Goal: Check status: Verify the current state of an ongoing process or item

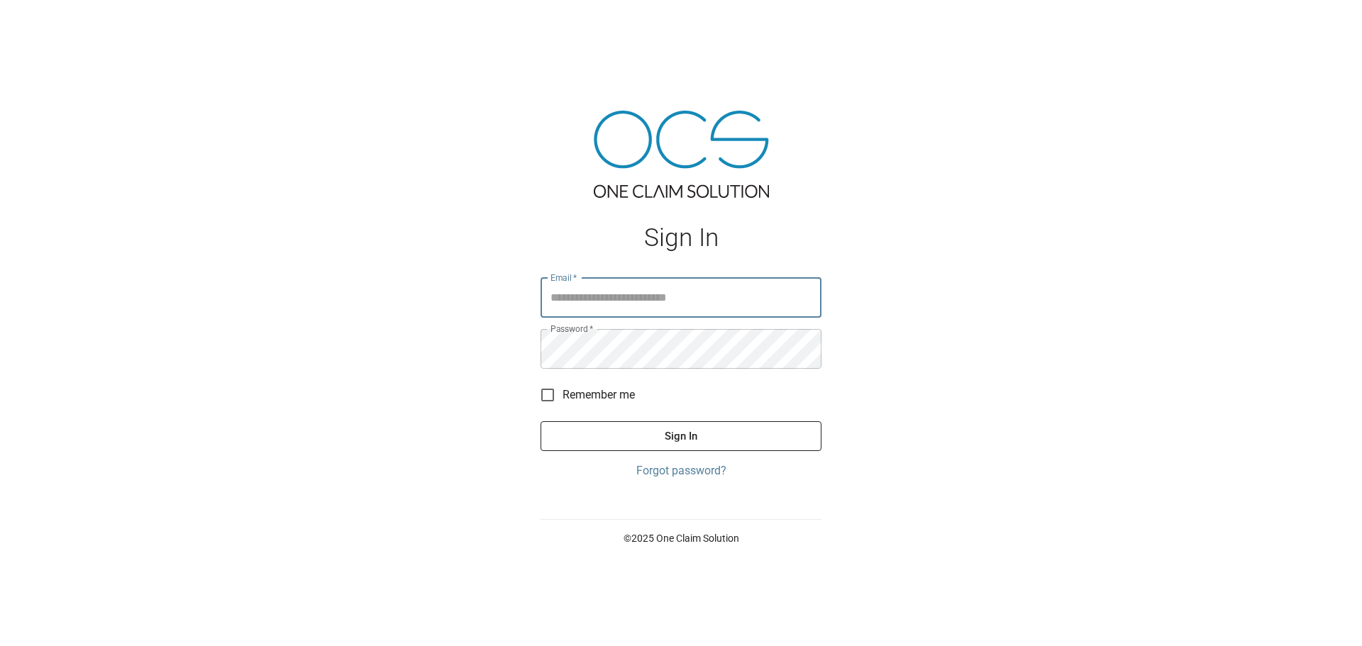
type input "**********"
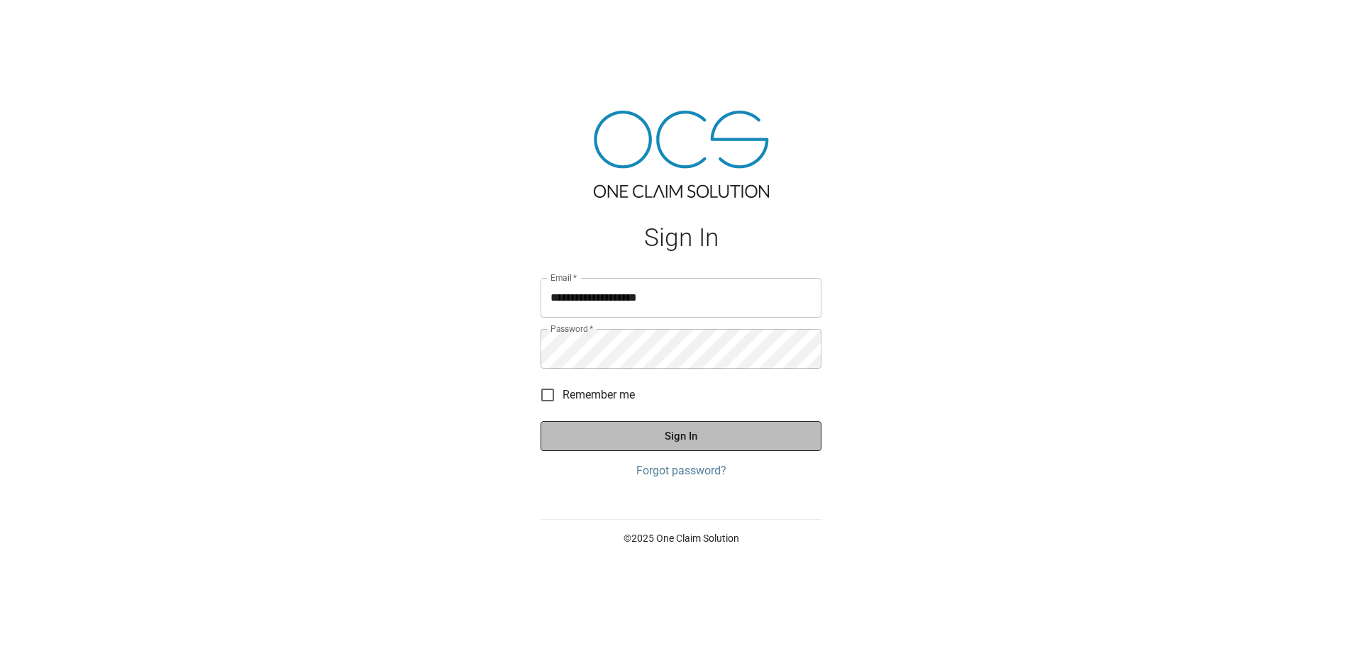
click at [620, 446] on button "Sign In" at bounding box center [681, 436] width 281 height 30
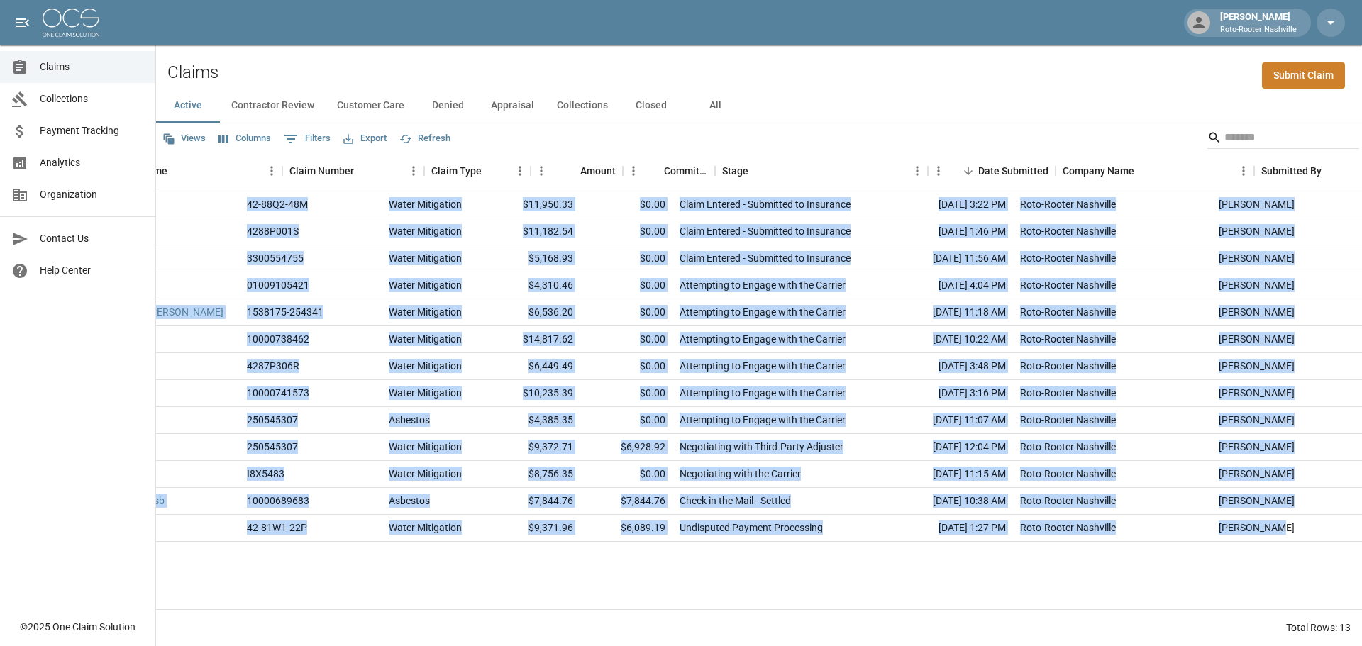
scroll to position [0, 121]
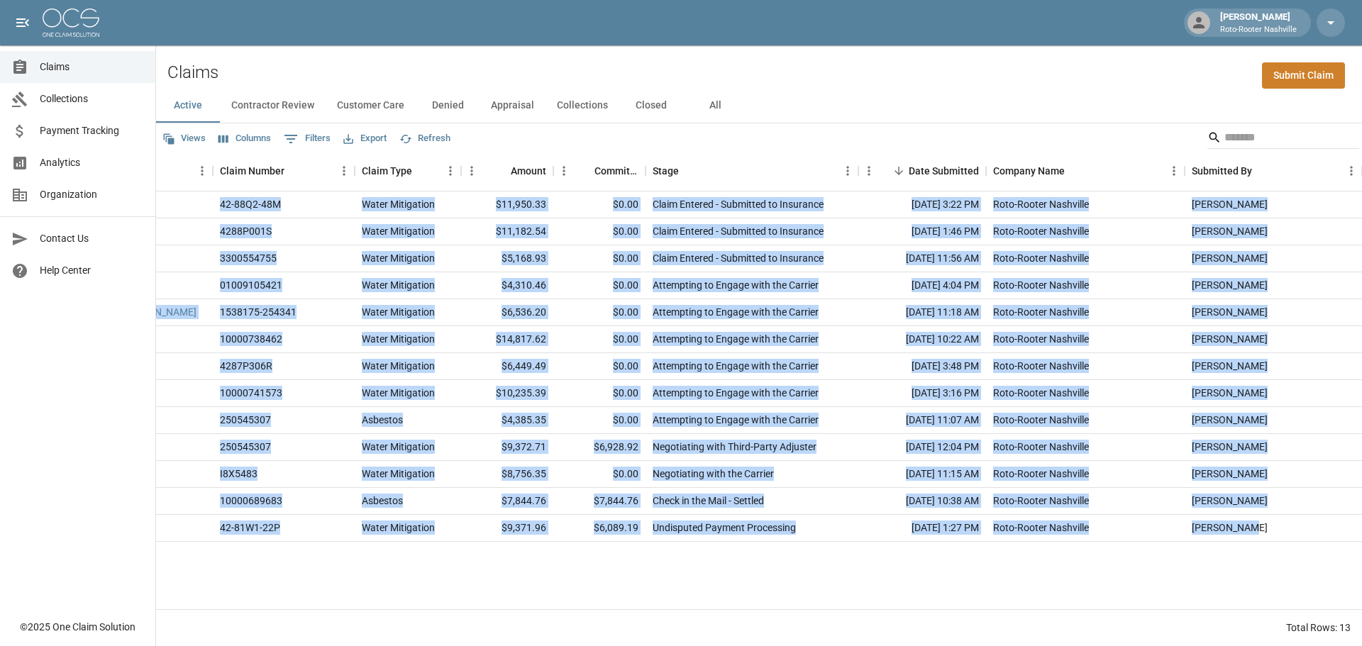
drag, startPoint x: 1239, startPoint y: 546, endPoint x: 1360, endPoint y: 536, distance: 121.7
click at [1360, 536] on div "[PERSON_NAME] 42-88Q2-48M Water Mitigation $11,950.33 $0.00 Claim Entered - Sub…" at bounding box center [698, 401] width 1327 height 418
click at [857, 531] on div "Undisputed Payment Processing" at bounding box center [752, 528] width 213 height 27
drag, startPoint x: 806, startPoint y: 611, endPoint x: 587, endPoint y: 596, distance: 219.0
click at [587, 596] on div "Views Columns 0 Filters Export Refresh Claim Name Claim Number Claim Type Amoun…" at bounding box center [759, 384] width 1206 height 523
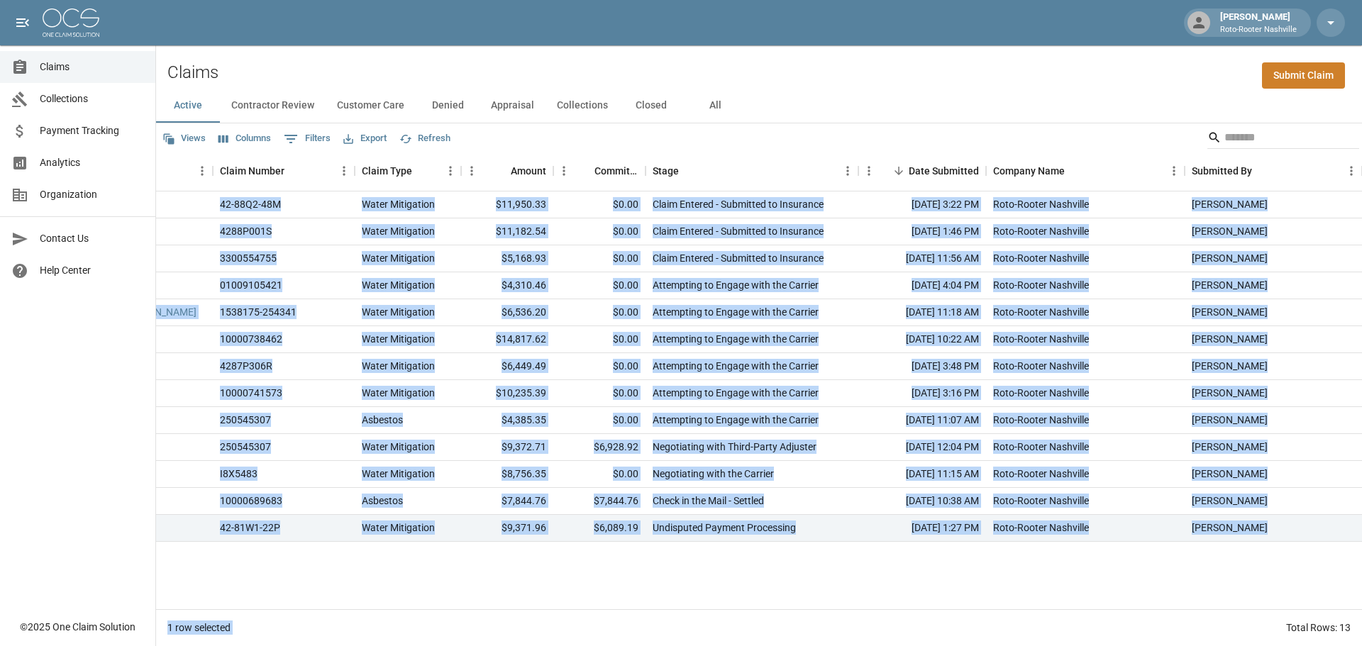
scroll to position [0, 0]
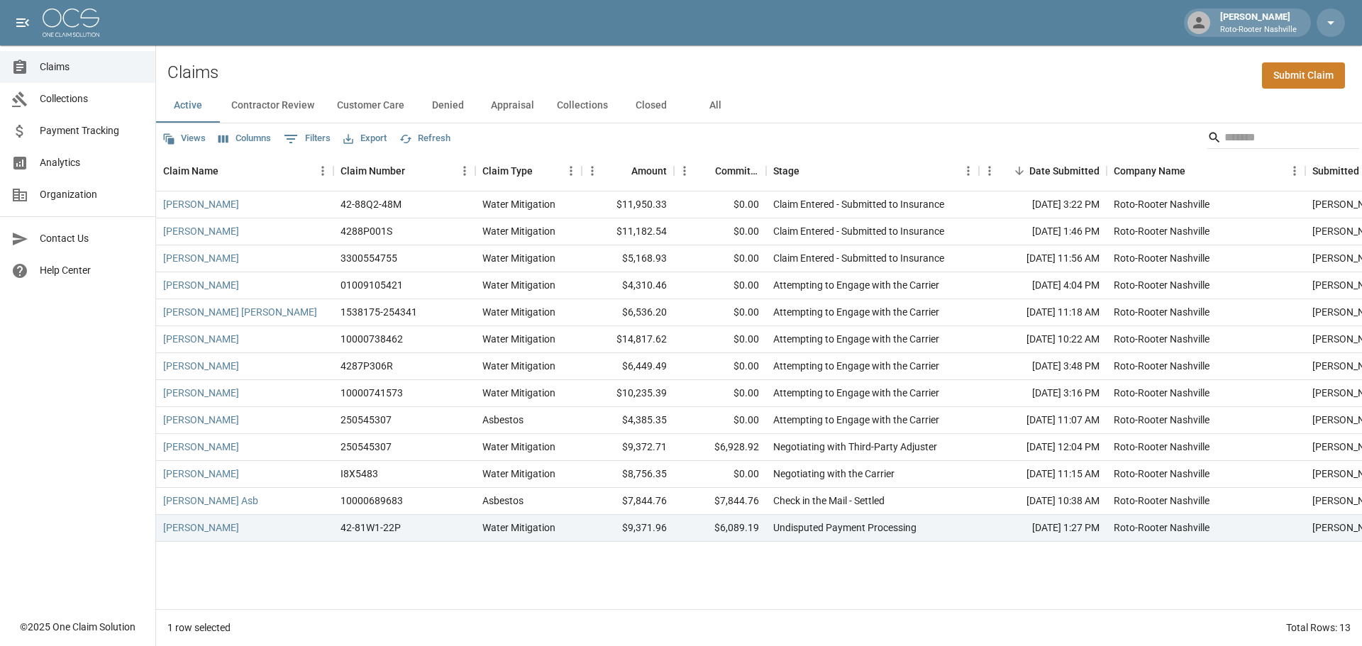
click at [280, 560] on div "[PERSON_NAME] 42-88Q2-48M Water Mitigation $11,950.33 $0.00 Claim Entered - Sub…" at bounding box center [819, 401] width 1327 height 418
